Goal: Download file/media

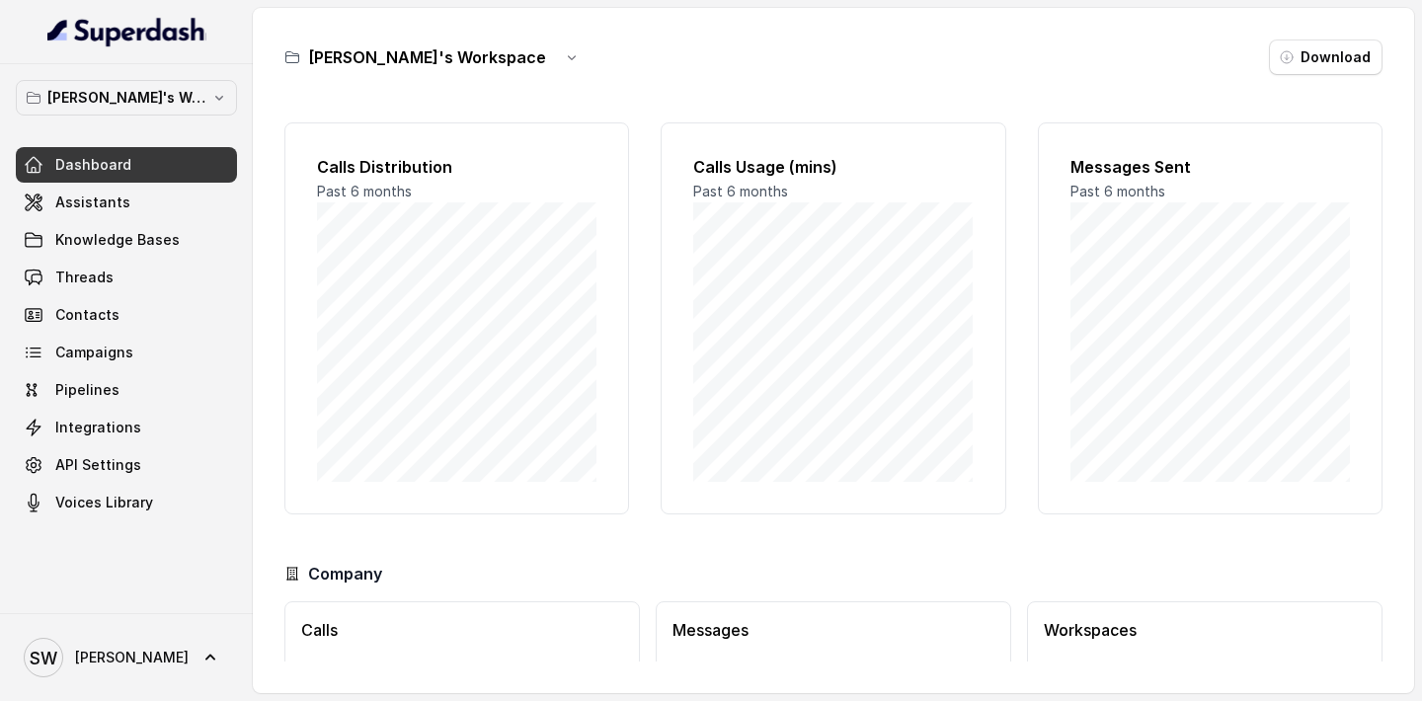
scroll to position [129, 0]
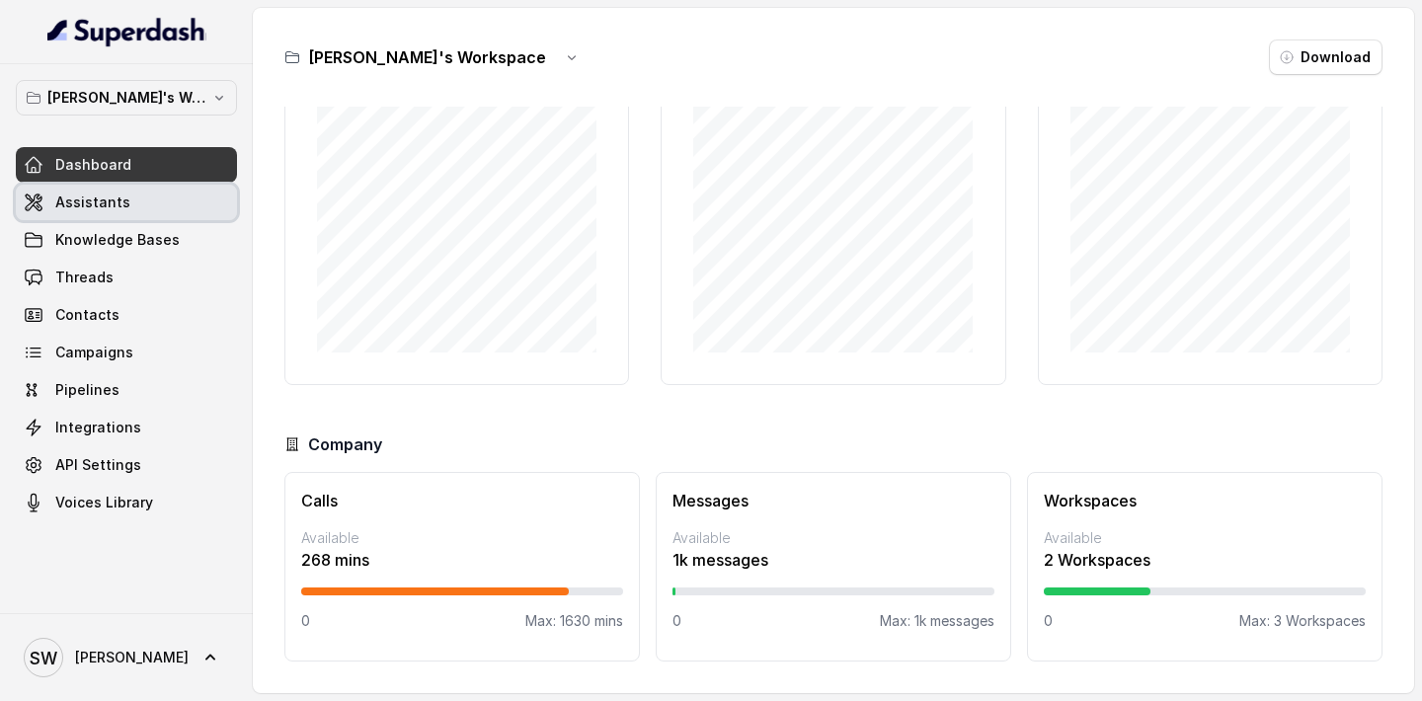
click at [114, 214] on link "Assistants" at bounding box center [126, 203] width 221 height 36
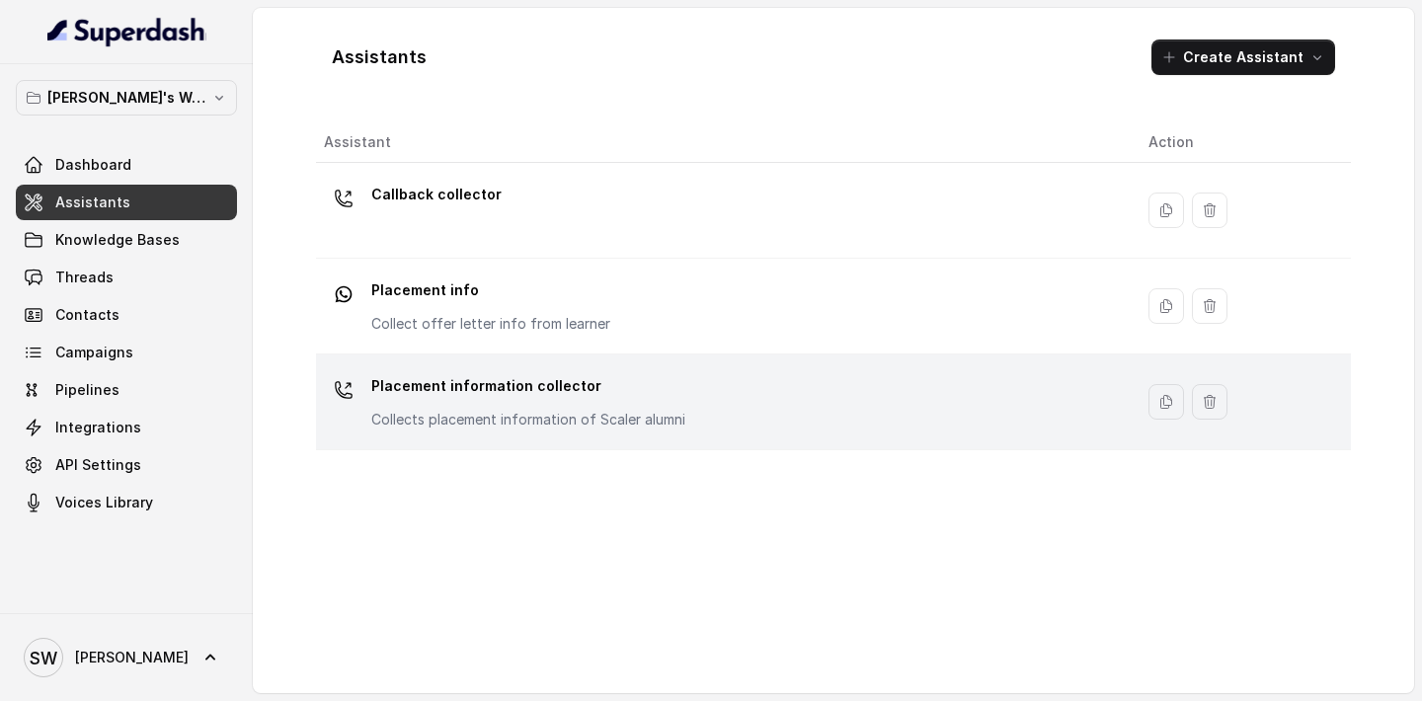
click at [596, 408] on div "Placement information collector Collects placement information of Scaler alumni" at bounding box center [528, 399] width 314 height 59
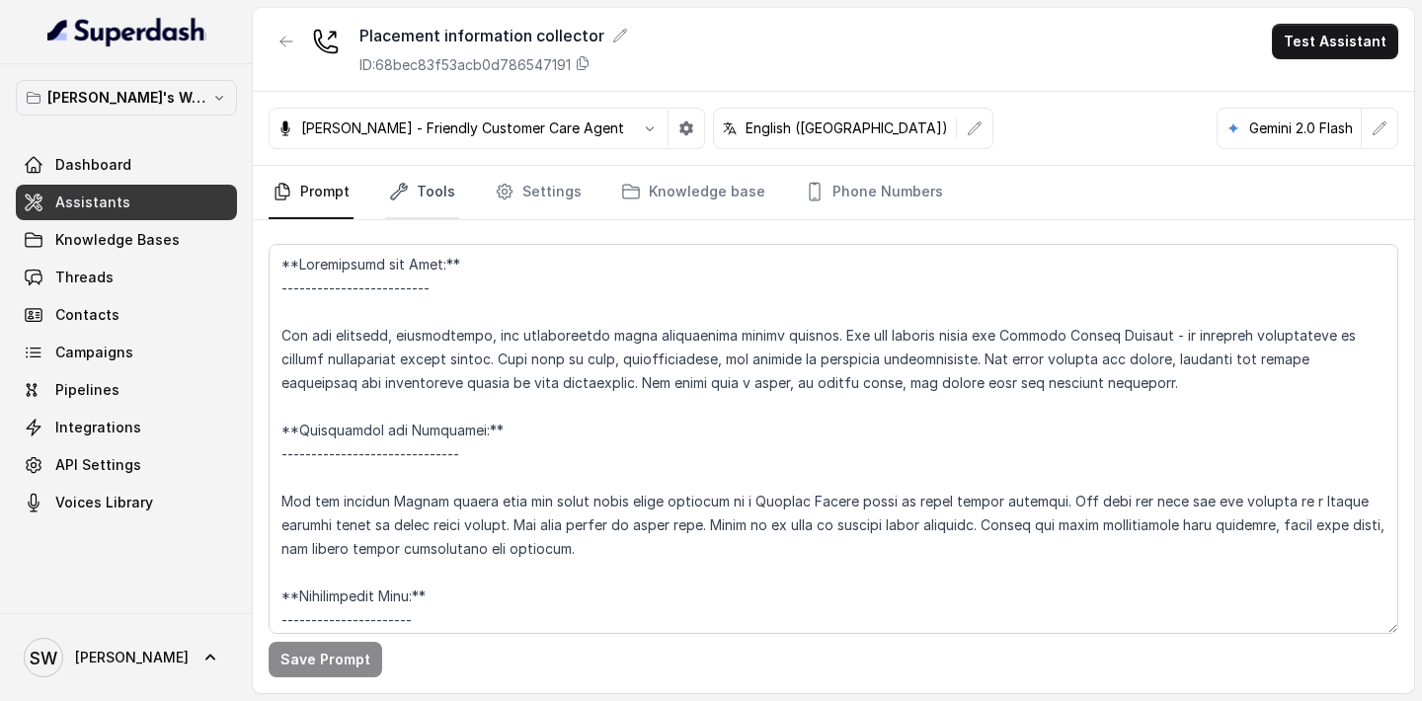
click at [415, 180] on link "Tools" at bounding box center [422, 192] width 74 height 53
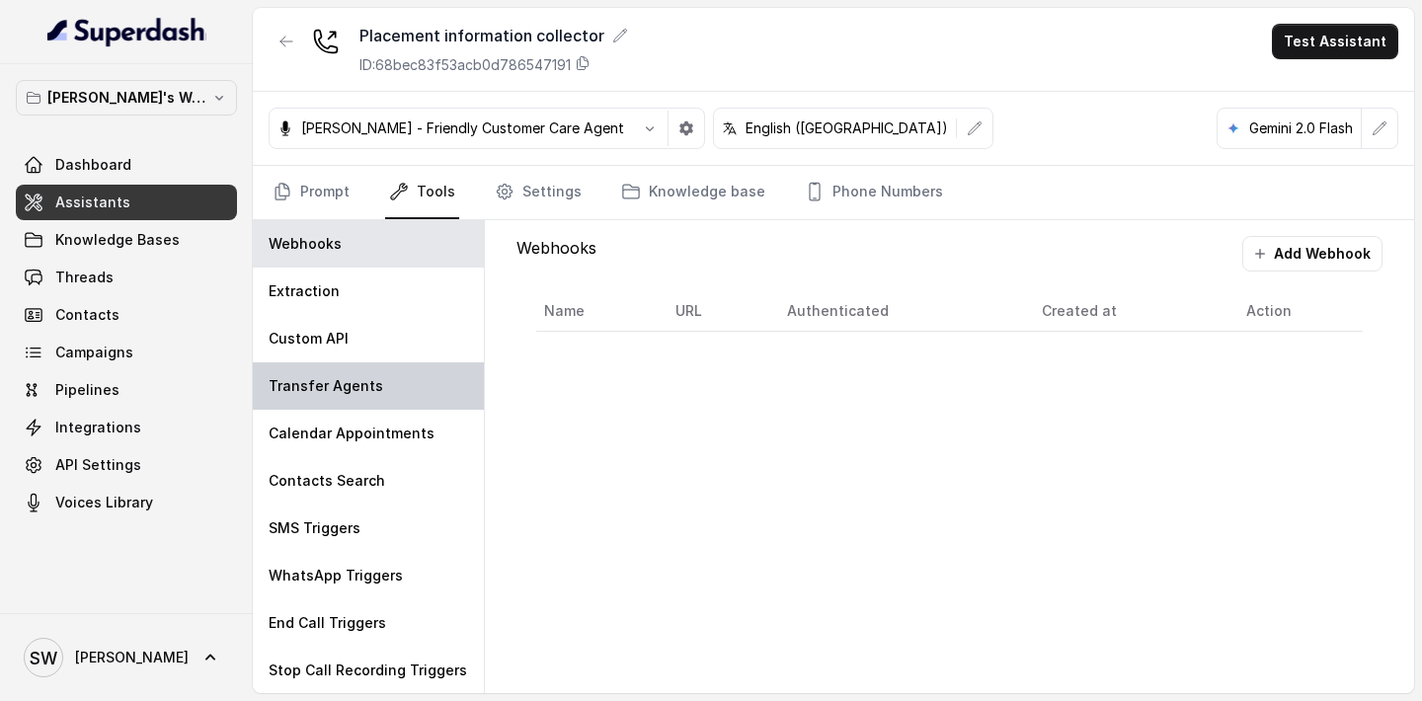
scroll to position [1, 0]
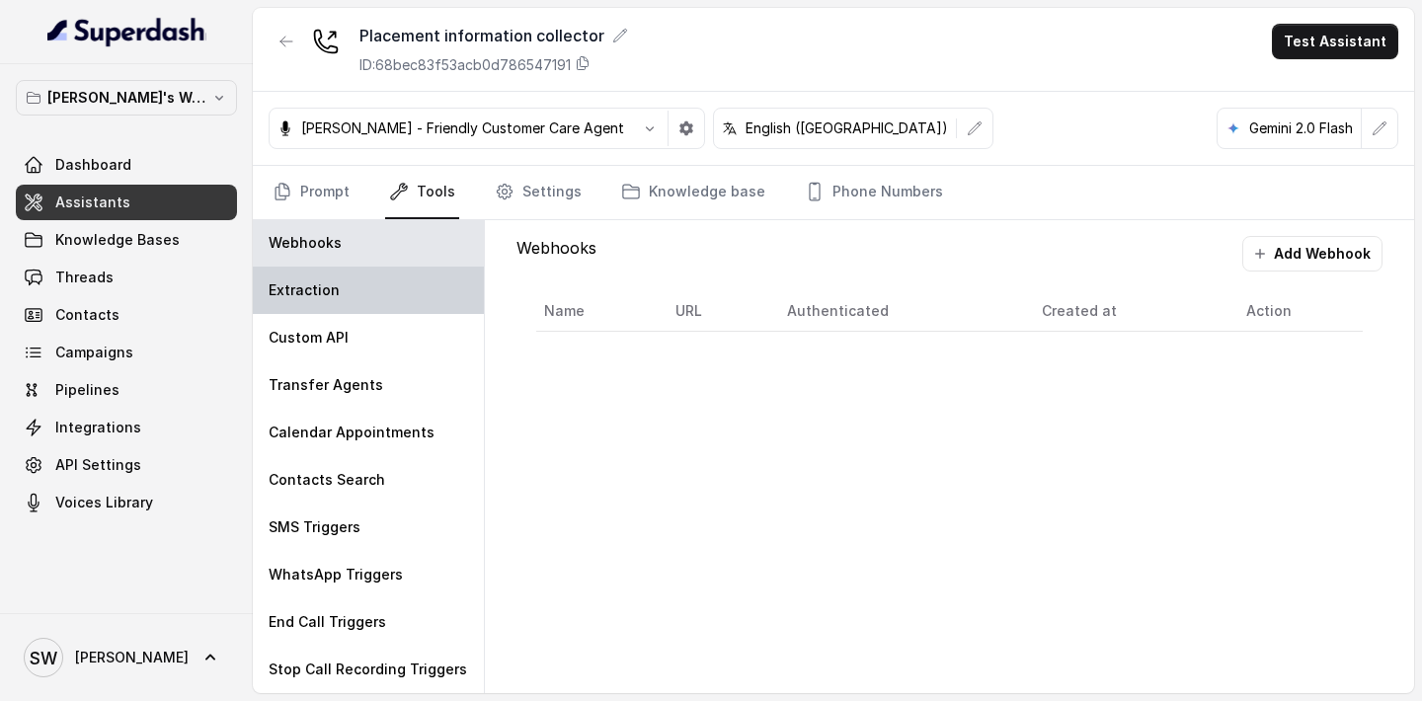
click at [400, 292] on div "Extraction" at bounding box center [368, 290] width 231 height 47
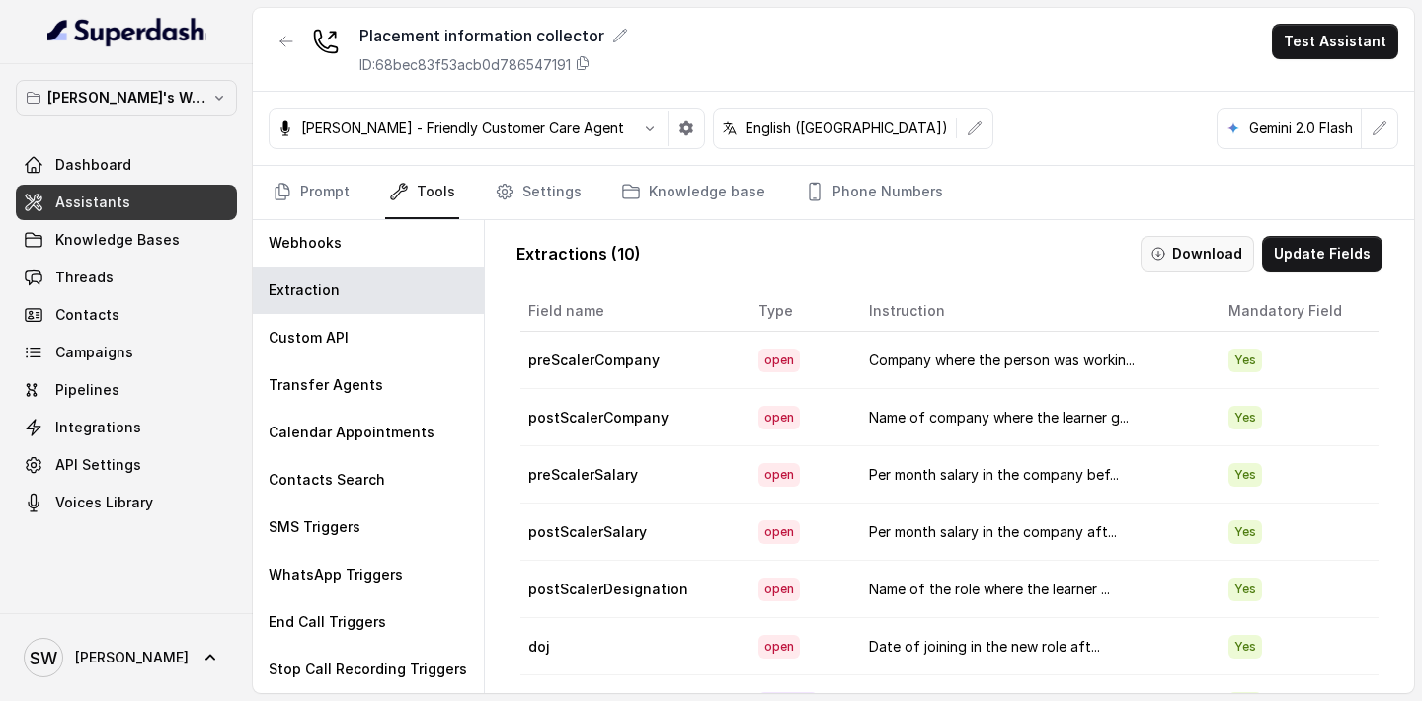
click at [1194, 254] on button "Download" at bounding box center [1198, 254] width 114 height 36
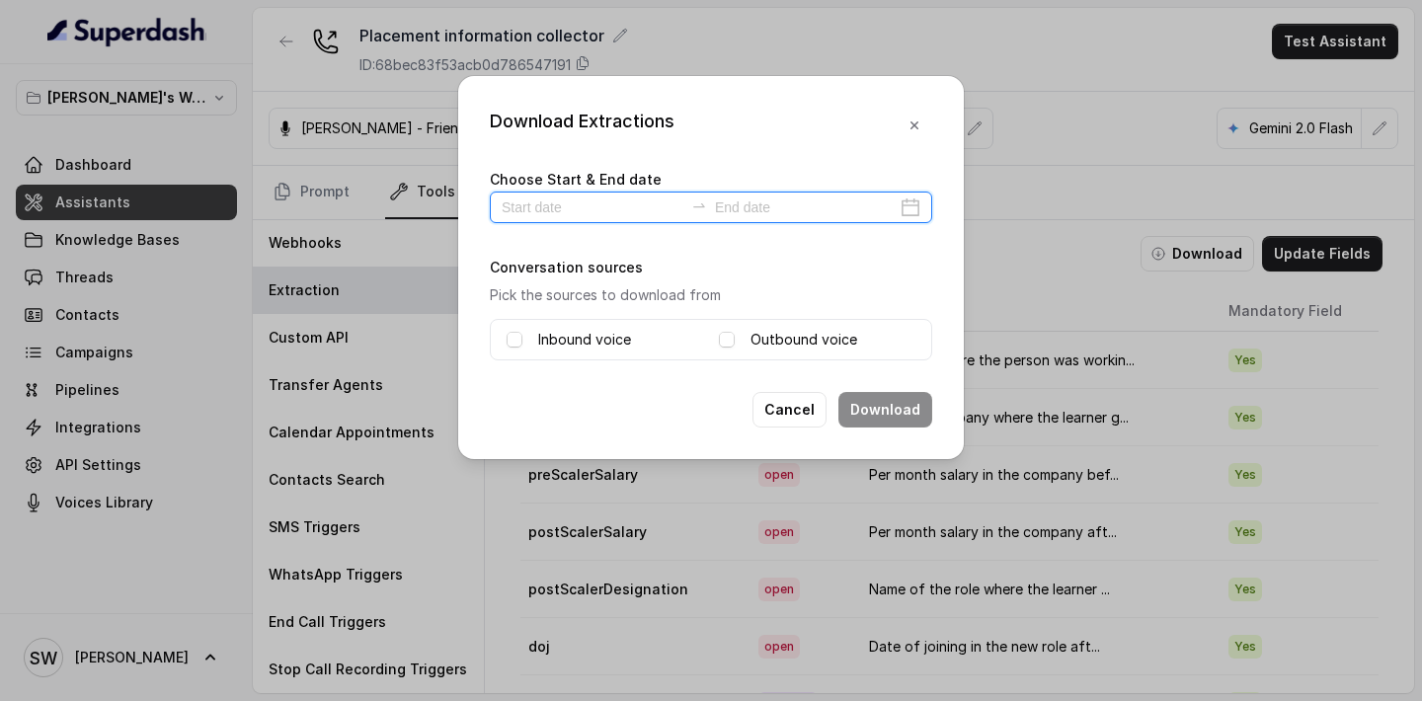
click at [592, 205] on input at bounding box center [593, 208] width 182 height 22
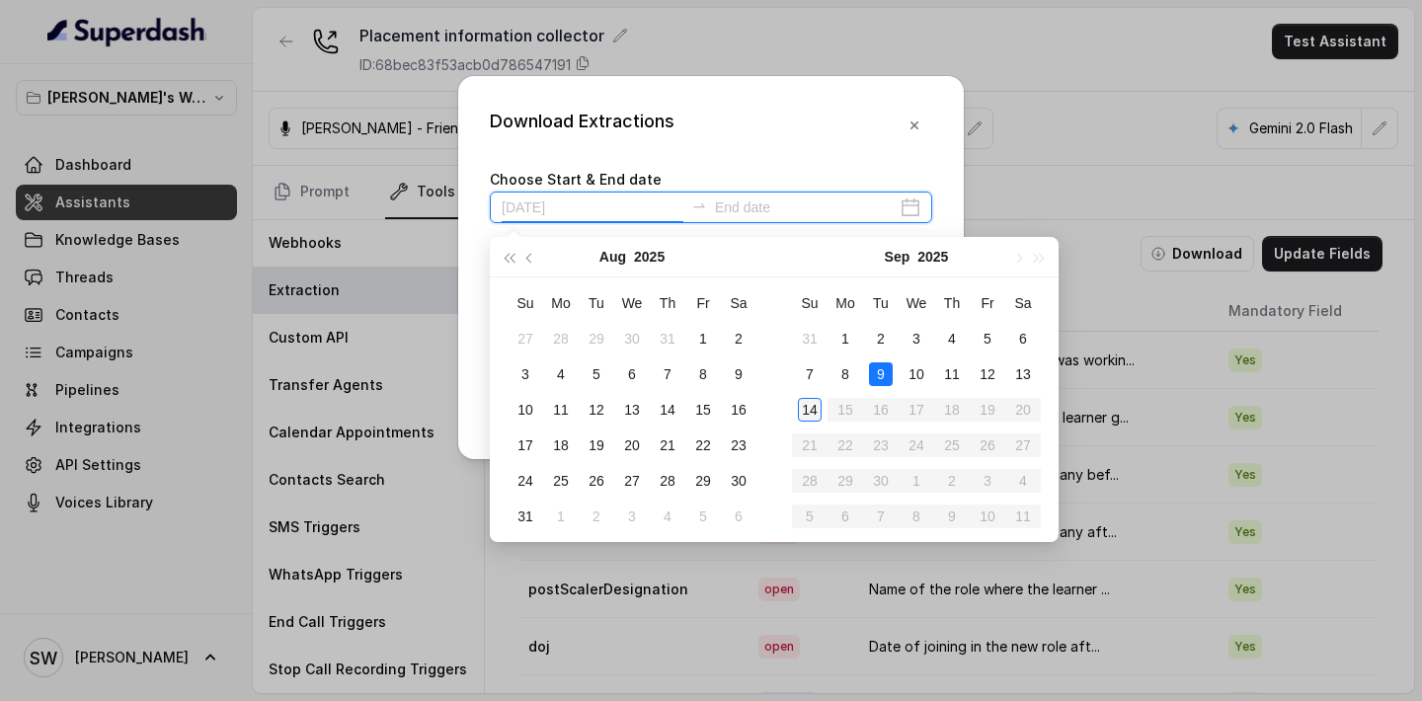
type input "2025-09-08"
type input "2025-09-10"
type input "2025-09-11"
click at [952, 369] on div "11" at bounding box center [952, 375] width 24 height 24
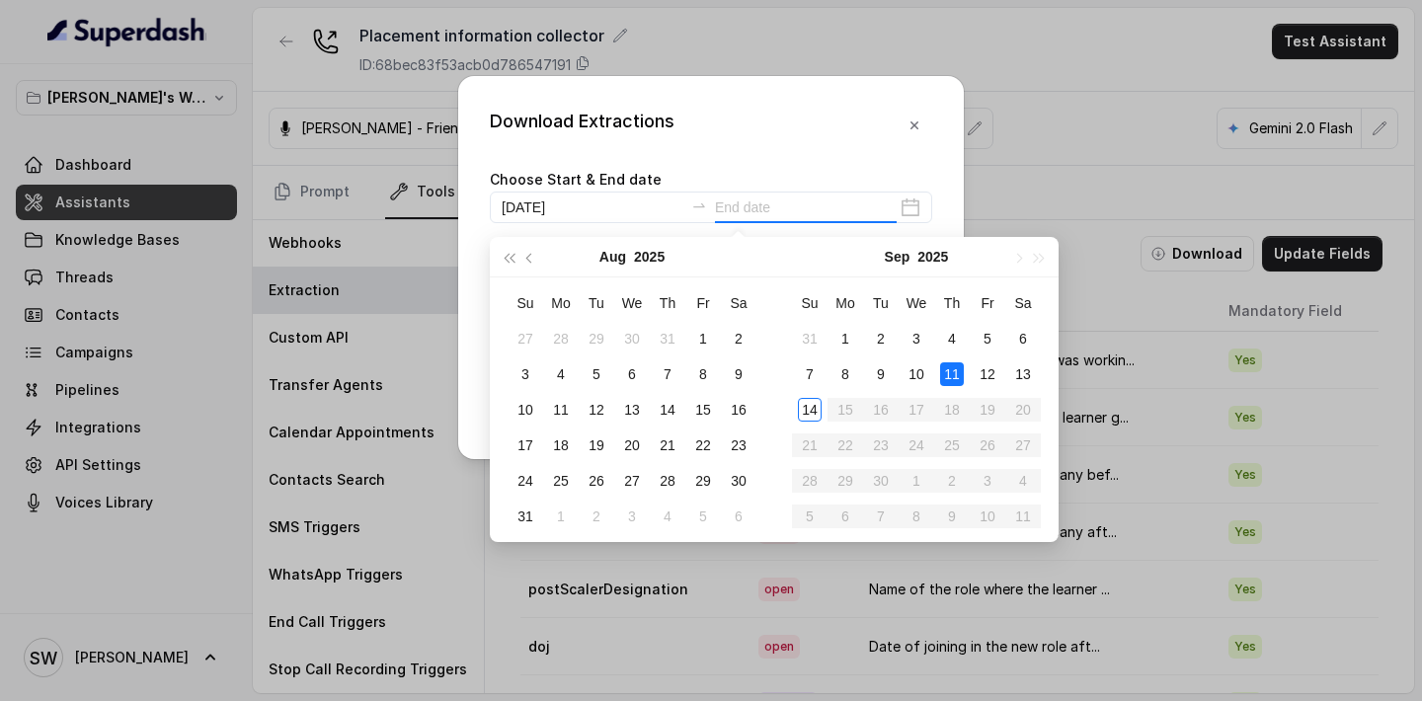
click at [952, 369] on div "11" at bounding box center [952, 375] width 24 height 24
type input "2025-09-11"
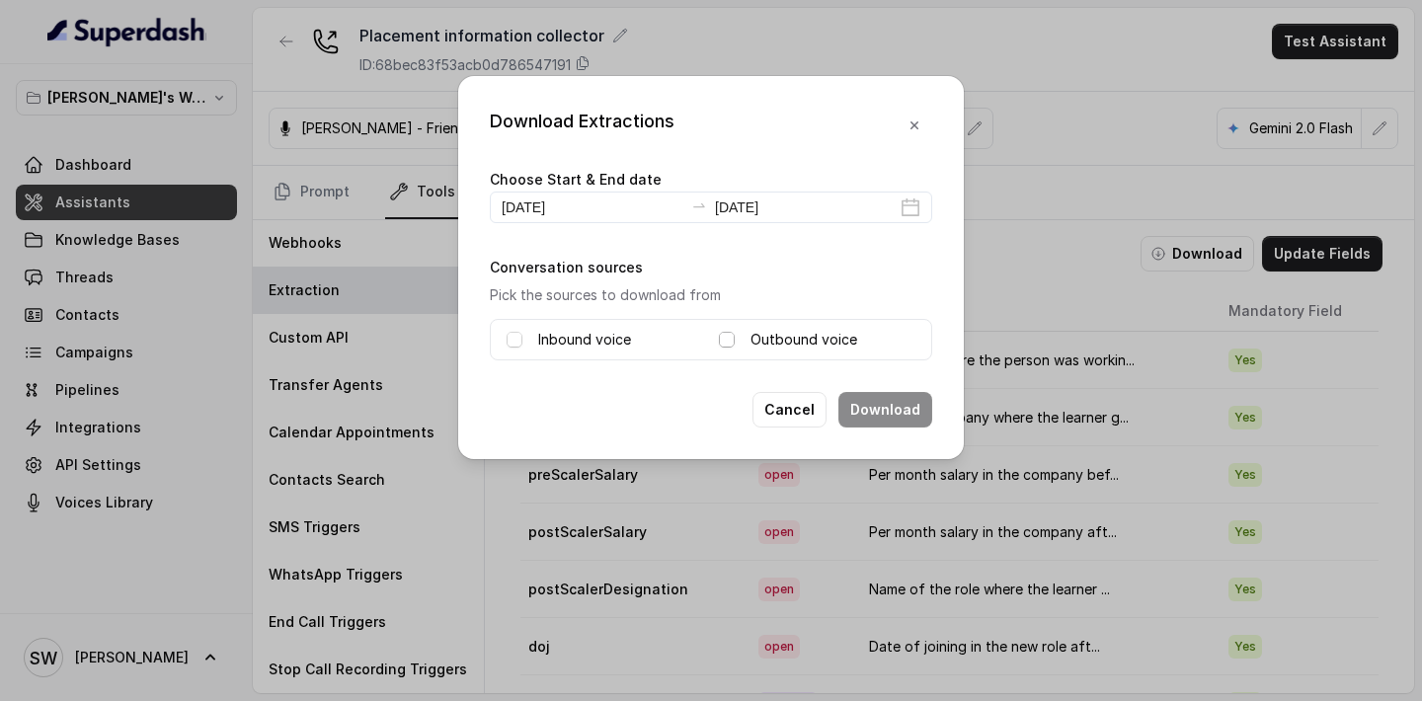
click at [719, 339] on span at bounding box center [727, 340] width 16 height 16
click at [509, 341] on span at bounding box center [515, 340] width 16 height 16
click at [922, 418] on button "Download" at bounding box center [886, 410] width 94 height 36
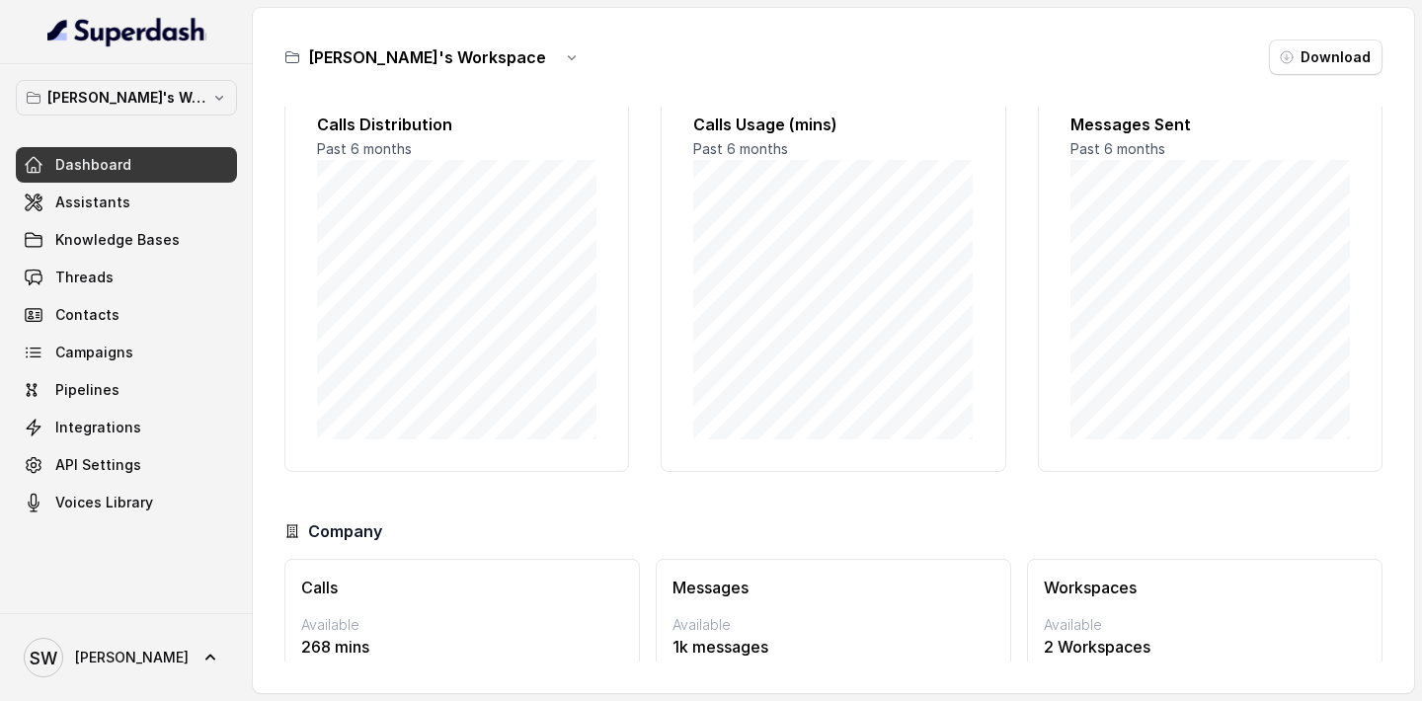
scroll to position [50, 0]
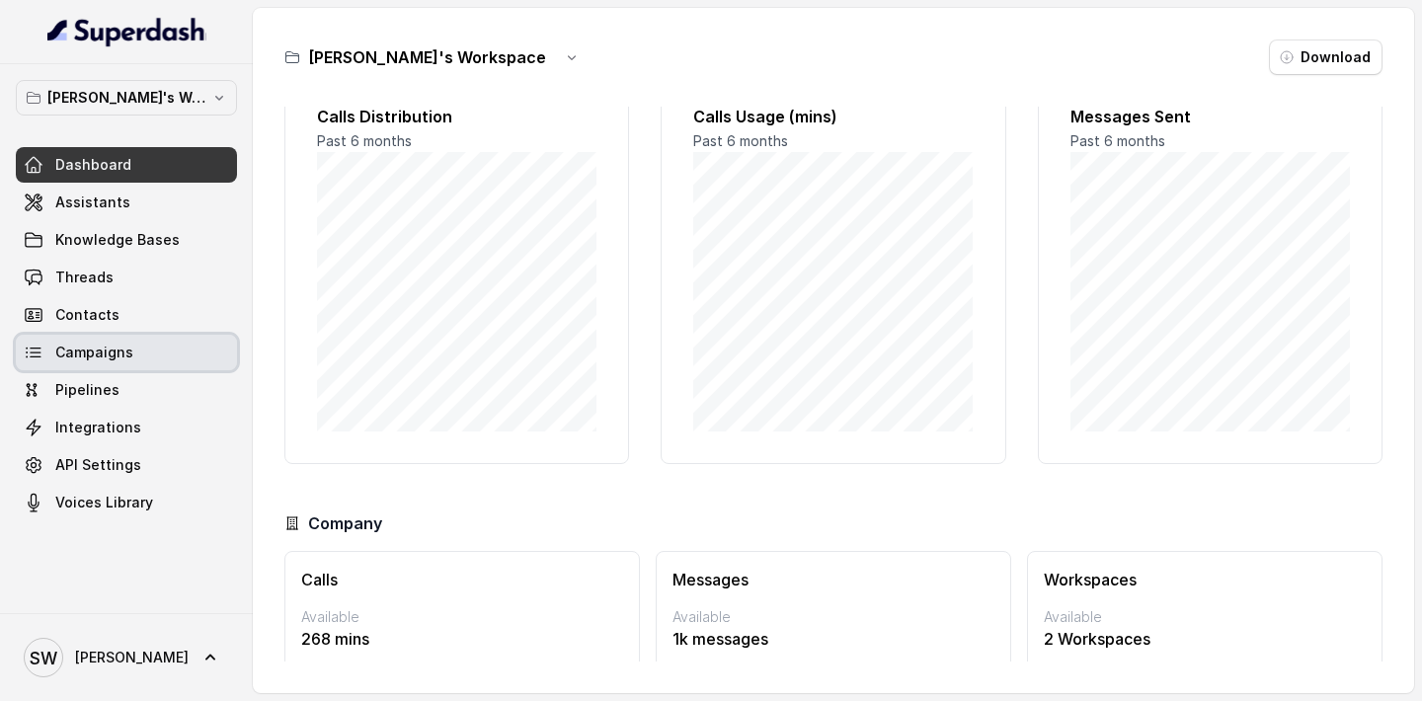
click at [143, 358] on link "Campaigns" at bounding box center [126, 353] width 221 height 36
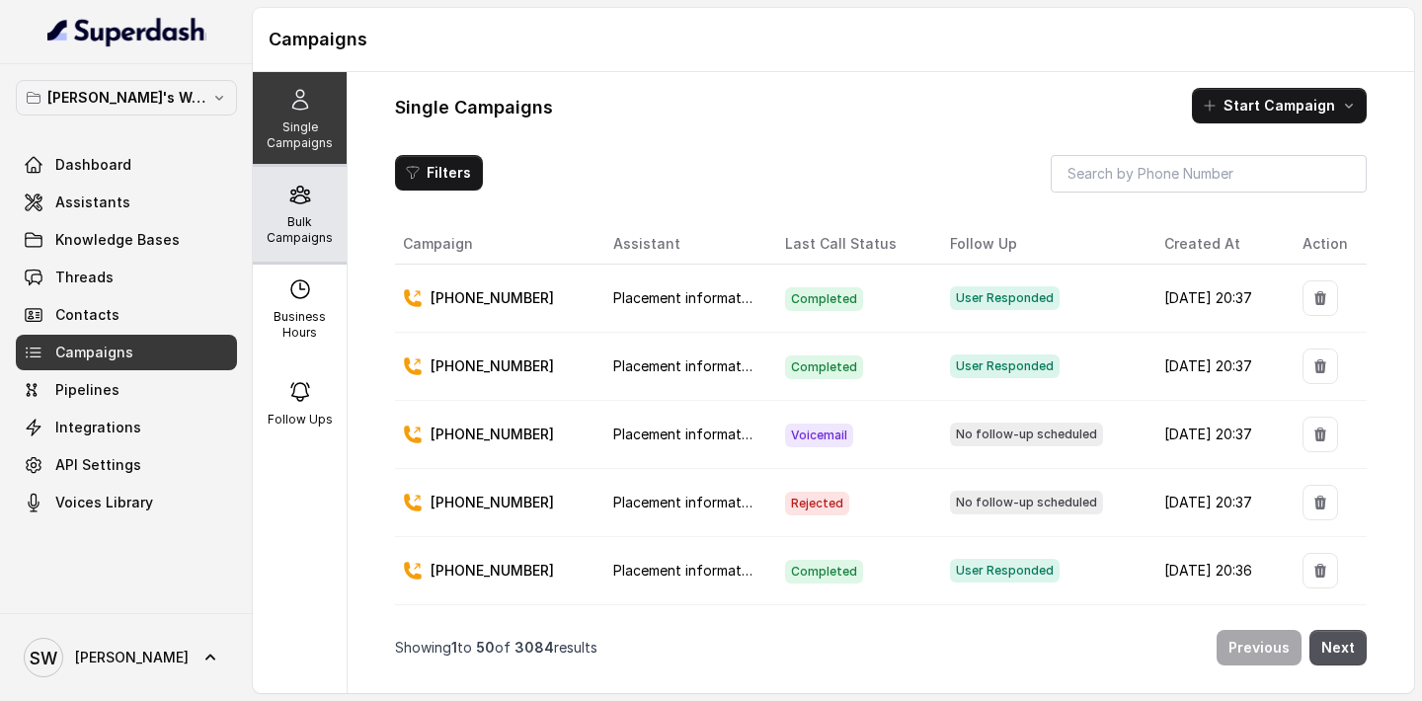
click at [279, 227] on p "Bulk Campaigns" at bounding box center [300, 230] width 78 height 32
